Goal: Information Seeking & Learning: Learn about a topic

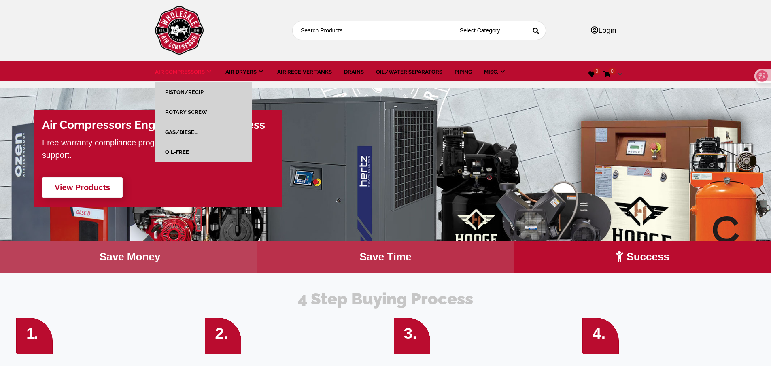
click at [155, 76] on link "Air Compressors" at bounding box center [184, 72] width 58 height 8
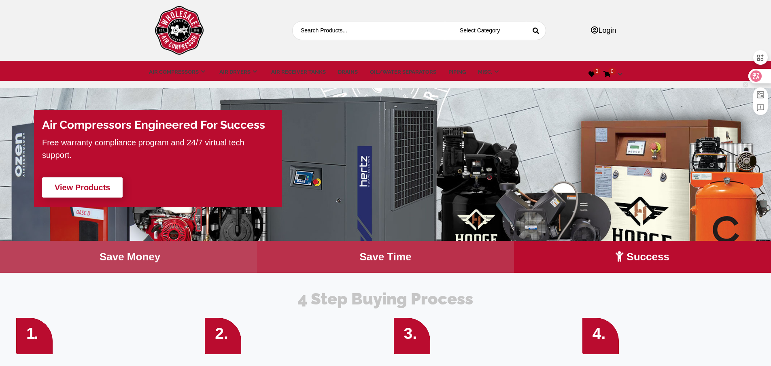
click at [757, 76] on icon at bounding box center [755, 76] width 7 height 6
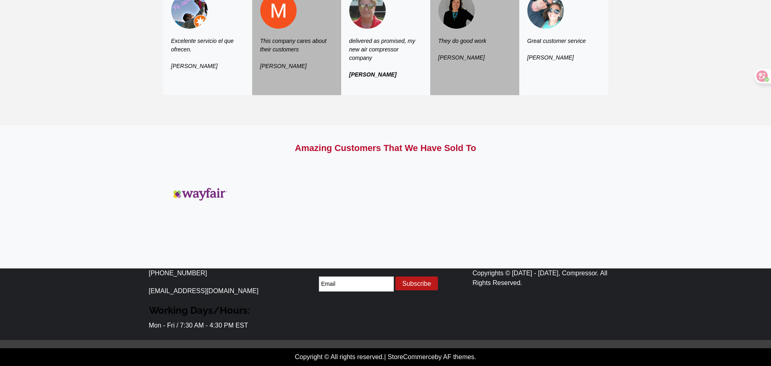
scroll to position [2711, 0]
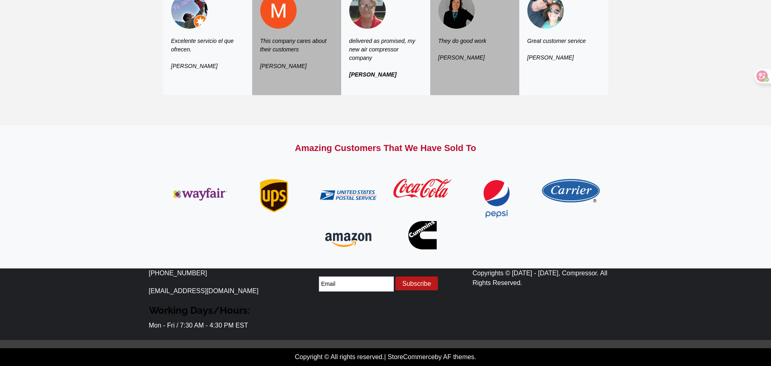
click at [0, 0] on font "螺杆式空气压缩机" at bounding box center [0, 0] width 0 height 0
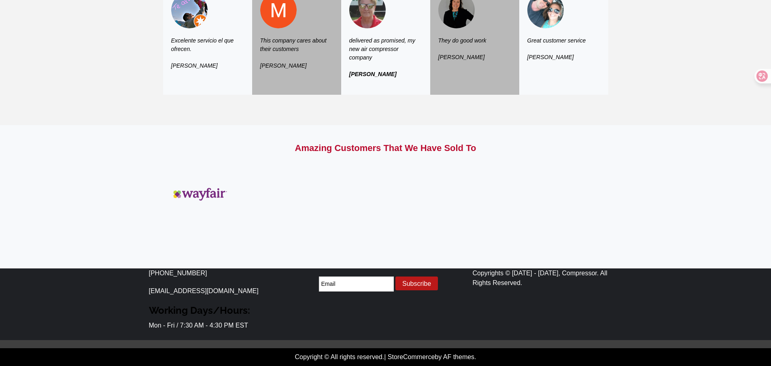
scroll to position [2711, 0]
